Goal: Use online tool/utility: Use online tool/utility

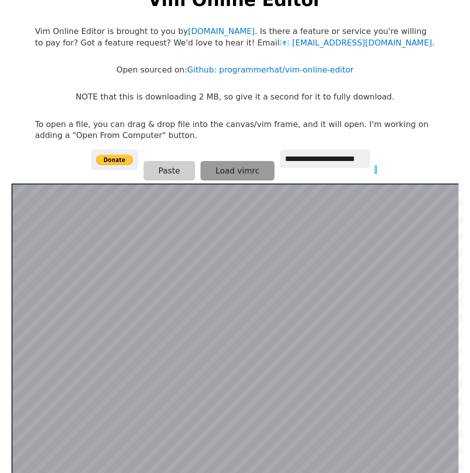
scroll to position [0, 11]
type input "*"
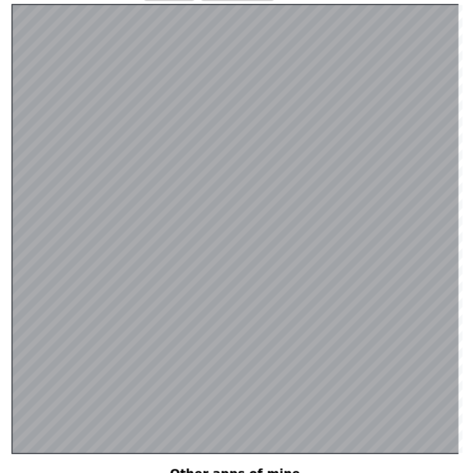
scroll to position [195, 0]
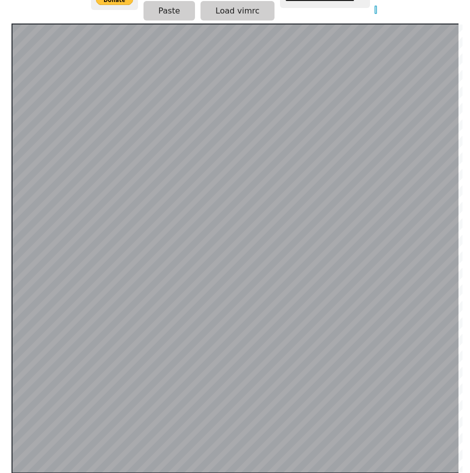
type input "*"
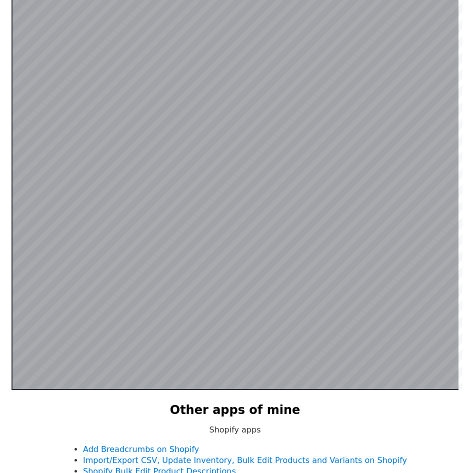
scroll to position [195, 0]
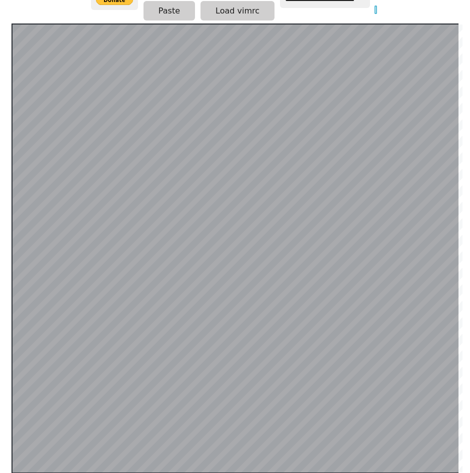
type input "*"
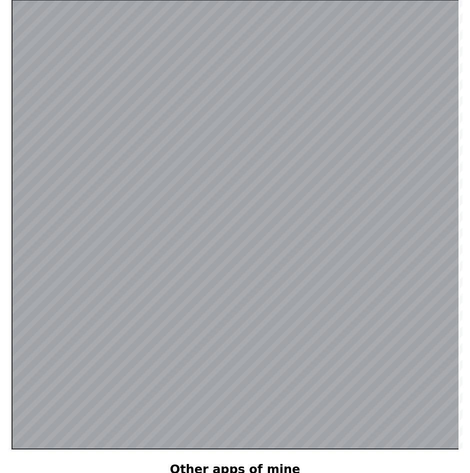
scroll to position [195, 0]
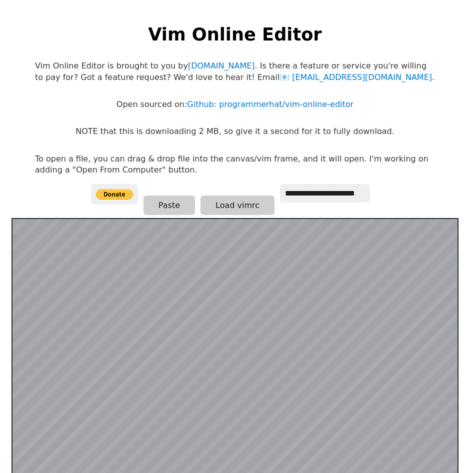
scroll to position [195, 0]
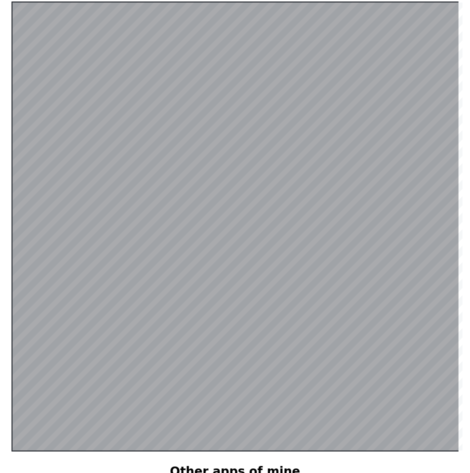
scroll to position [195, 0]
